Goal: Browse casually: Explore the website without a specific task or goal

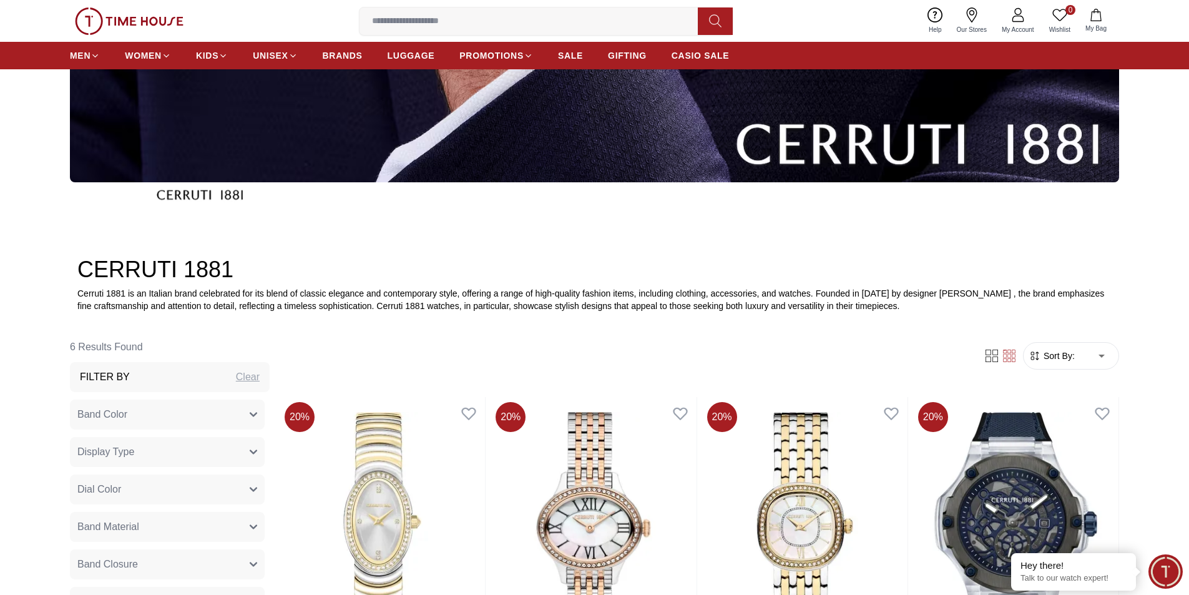
scroll to position [250, 0]
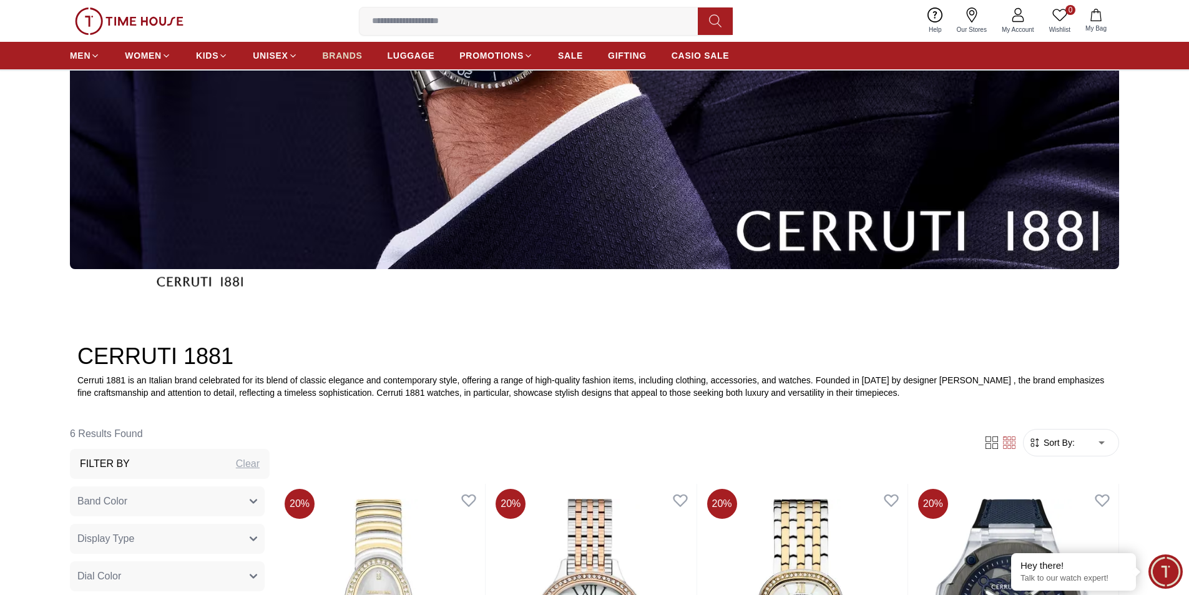
click at [350, 59] on span "BRANDS" at bounding box center [343, 55] width 40 height 12
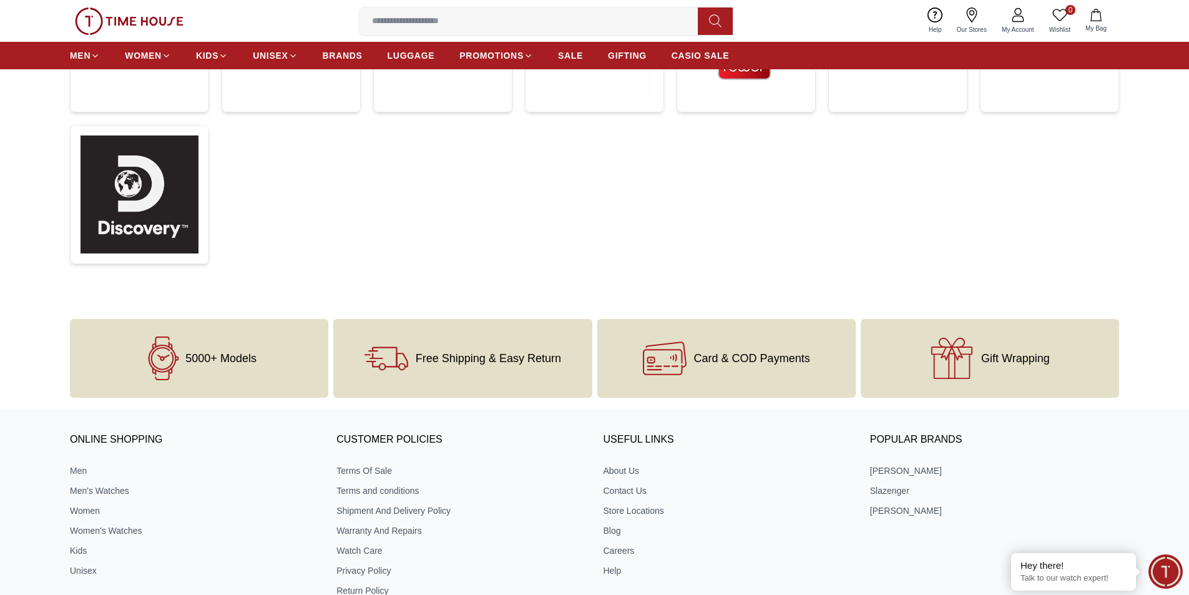
scroll to position [562, 0]
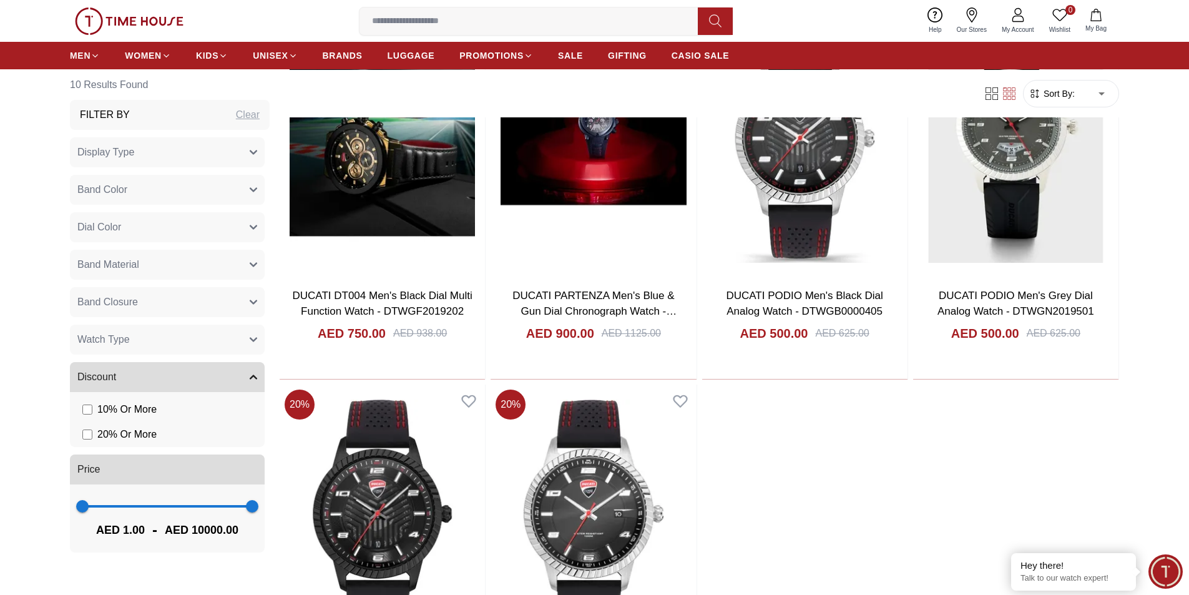
scroll to position [1311, 0]
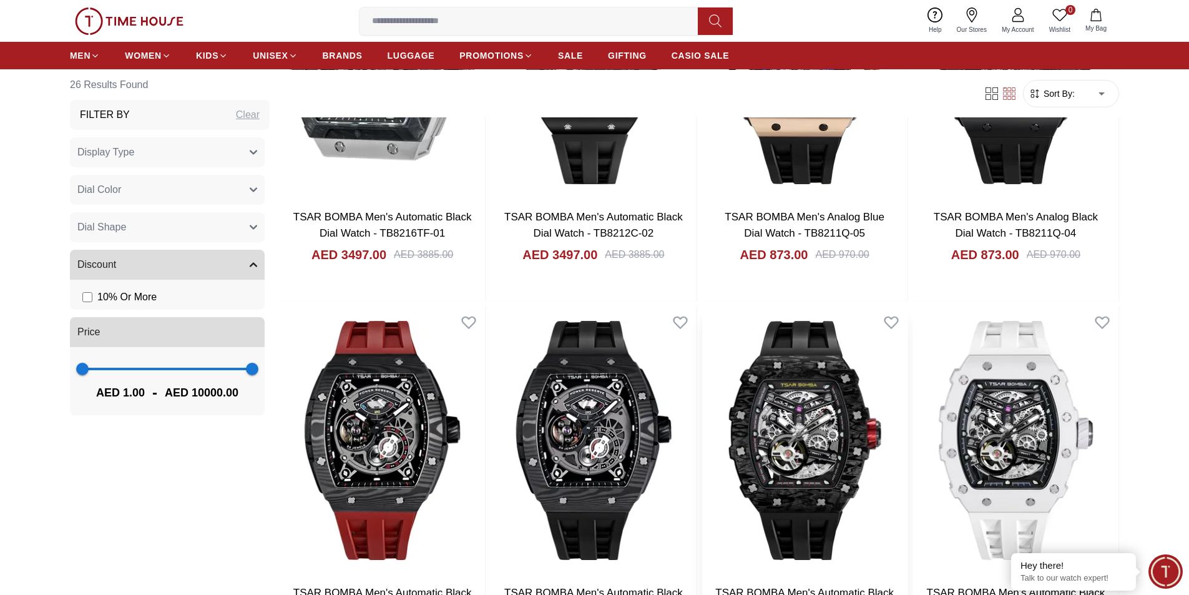
scroll to position [1935, 0]
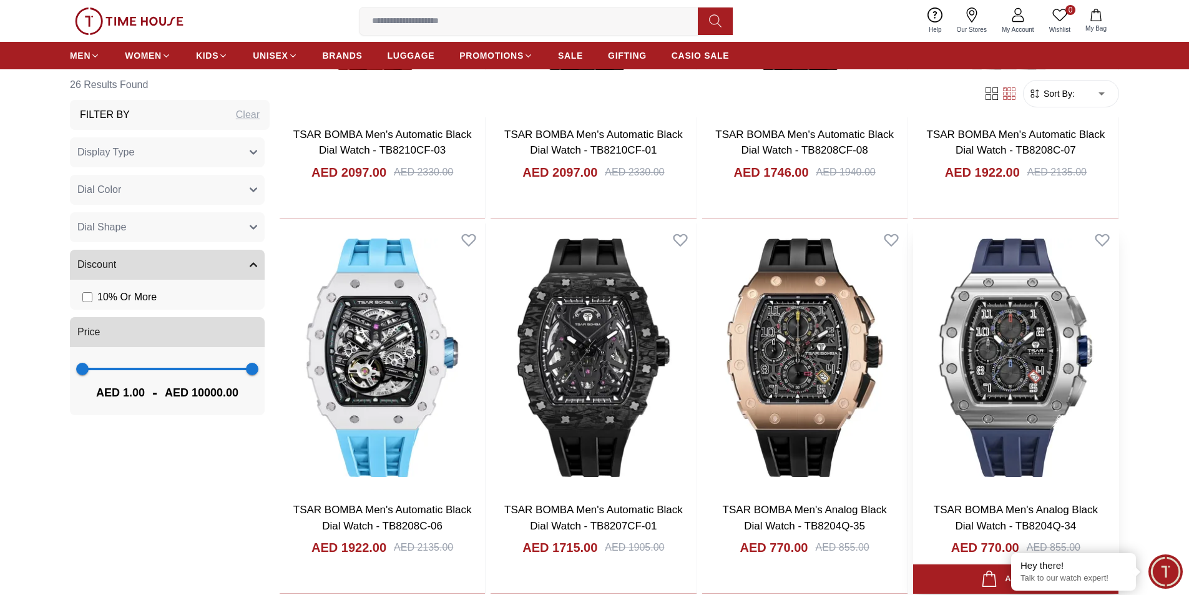
scroll to position [2372, 0]
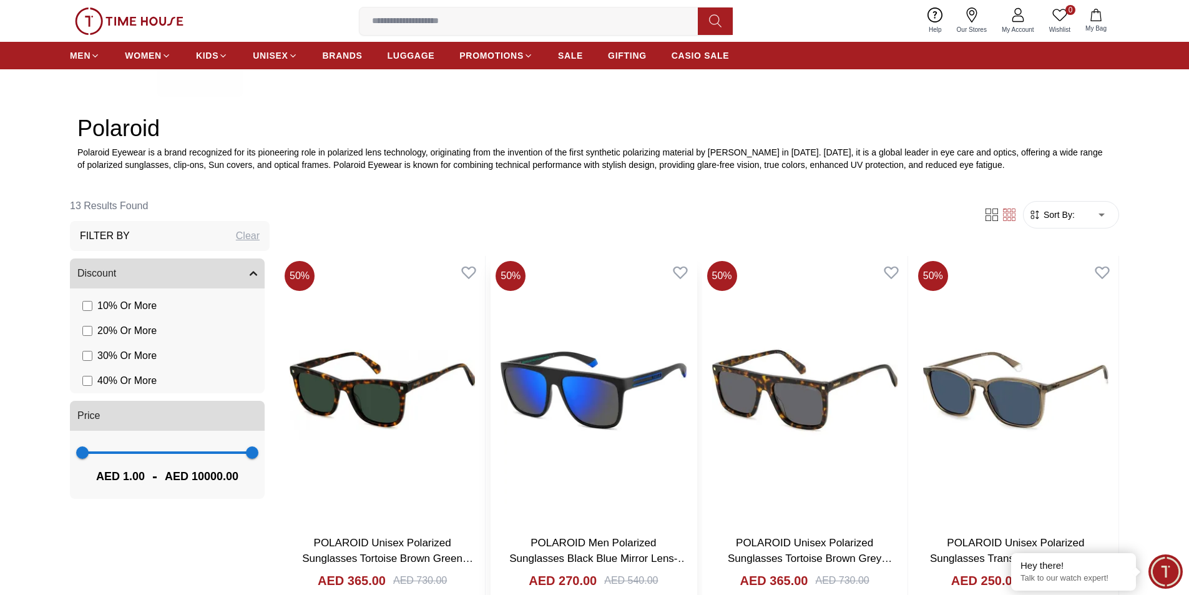
scroll to position [437, 0]
